Goal: Navigation & Orientation: Find specific page/section

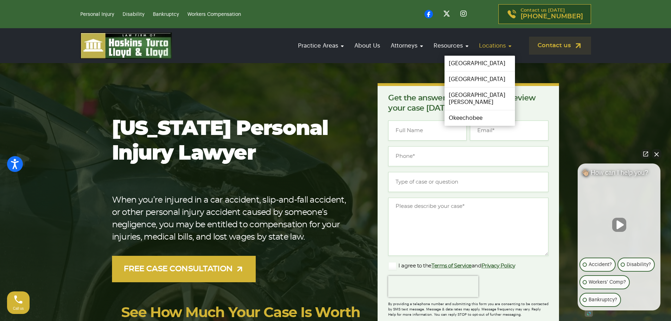
click at [504, 47] on link "Locations" at bounding box center [495, 46] width 39 height 20
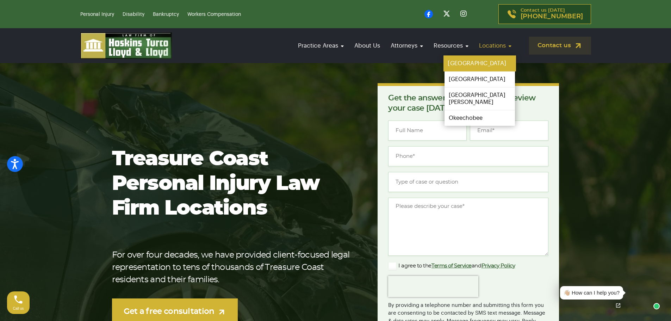
click at [493, 62] on link "[GEOGRAPHIC_DATA]" at bounding box center [480, 64] width 73 height 16
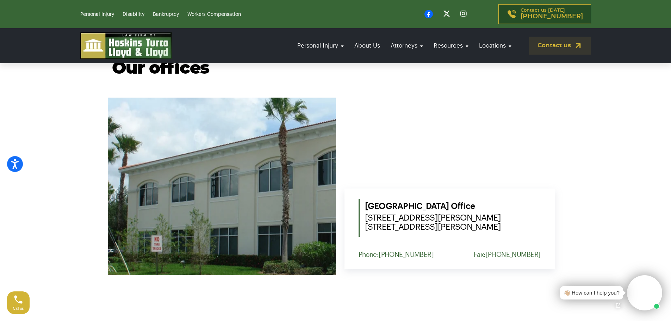
scroll to position [247, 0]
